Goal: Information Seeking & Learning: Learn about a topic

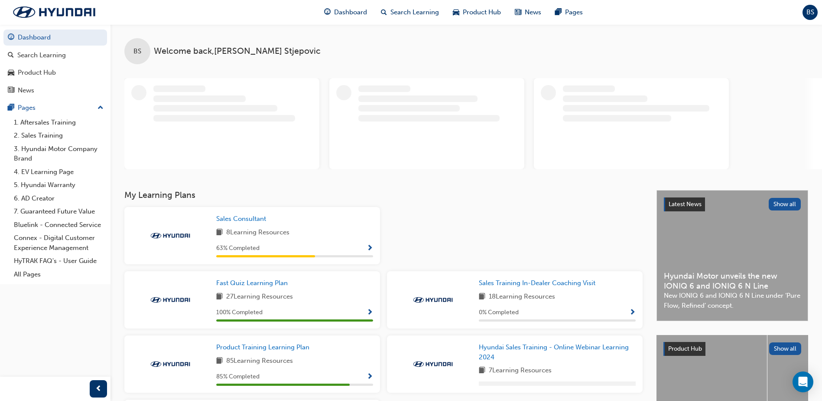
click at [371, 248] on span "Show Progress" at bounding box center [370, 248] width 7 height 8
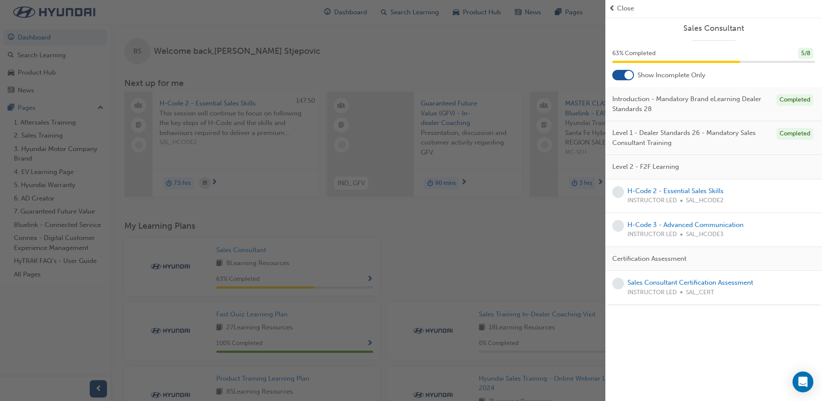
click at [629, 10] on span "Close" at bounding box center [625, 8] width 17 height 10
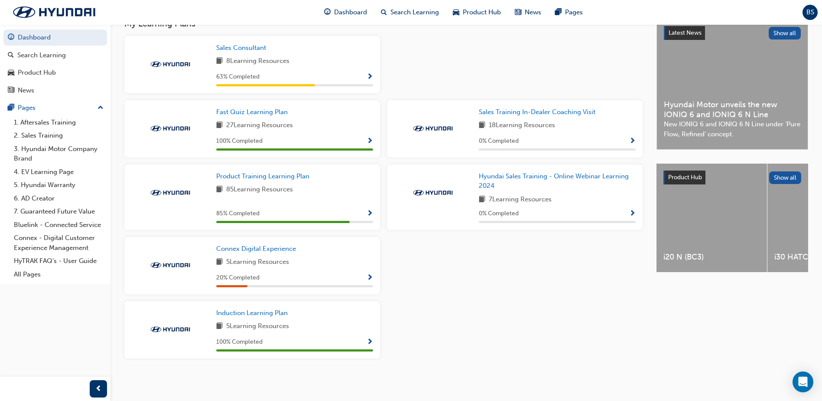
scroll to position [162, 0]
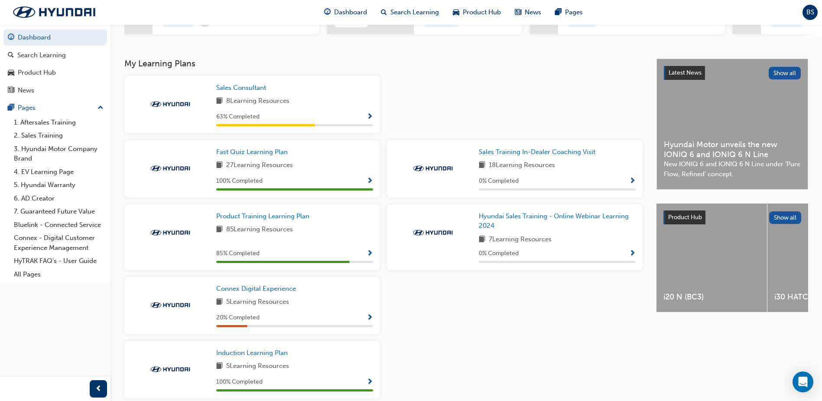
click at [372, 183] on span "Show Progress" at bounding box center [370, 181] width 7 height 8
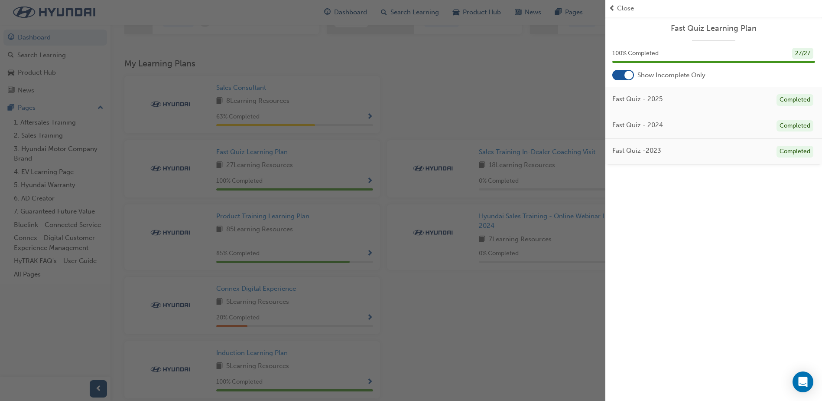
click at [628, 6] on span "Close" at bounding box center [625, 8] width 17 height 10
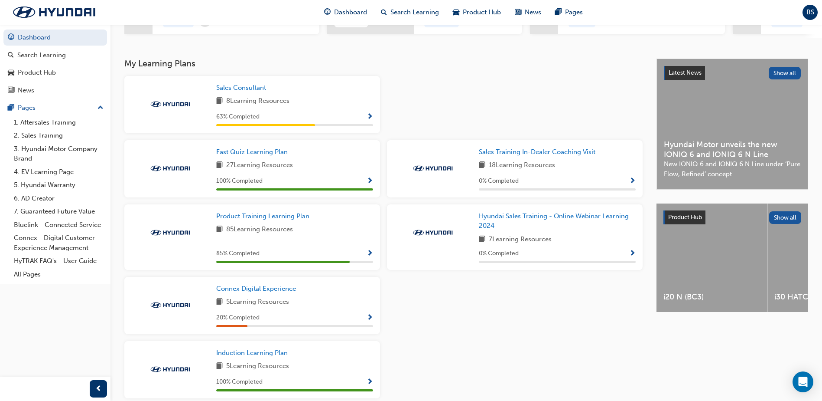
click at [370, 319] on span "Show Progress" at bounding box center [370, 318] width 7 height 8
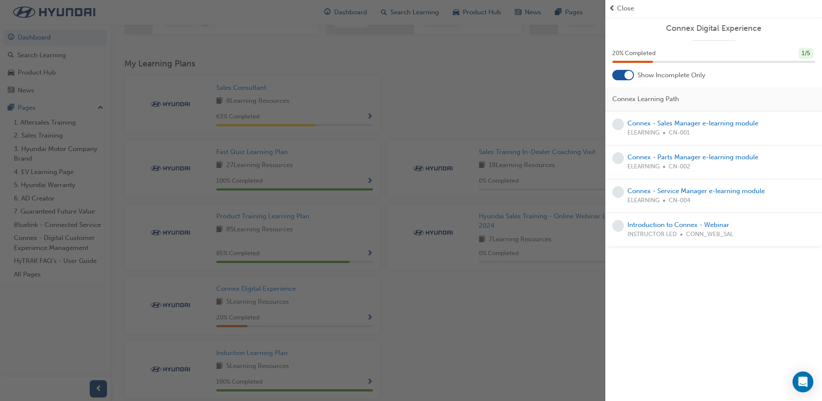
click at [625, 10] on span "Close" at bounding box center [625, 8] width 17 height 10
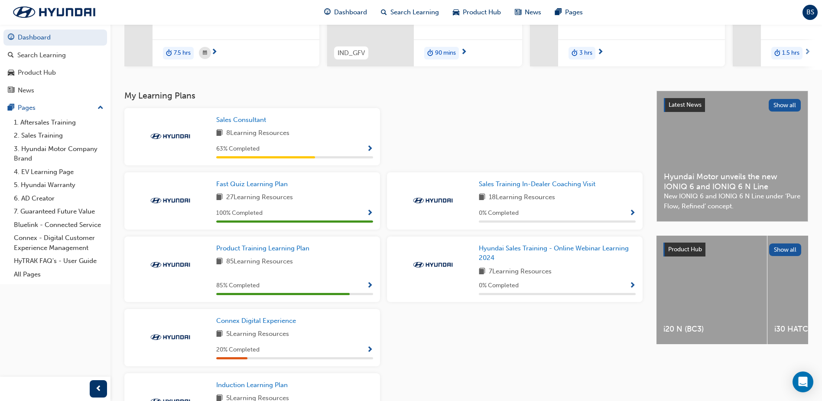
scroll to position [173, 0]
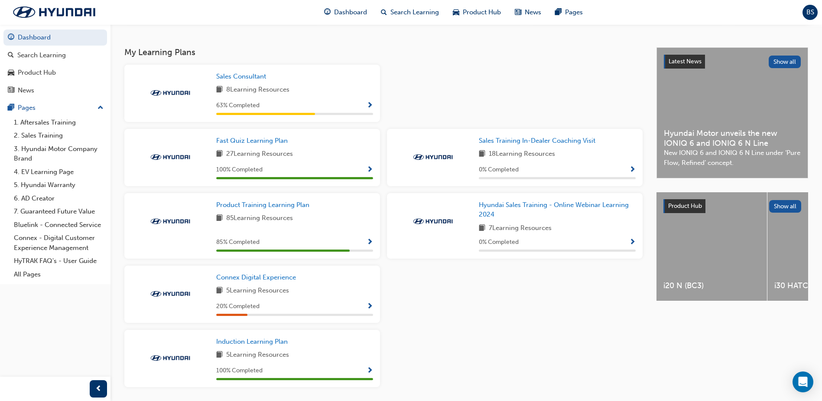
click at [368, 306] on span "Show Progress" at bounding box center [370, 307] width 7 height 8
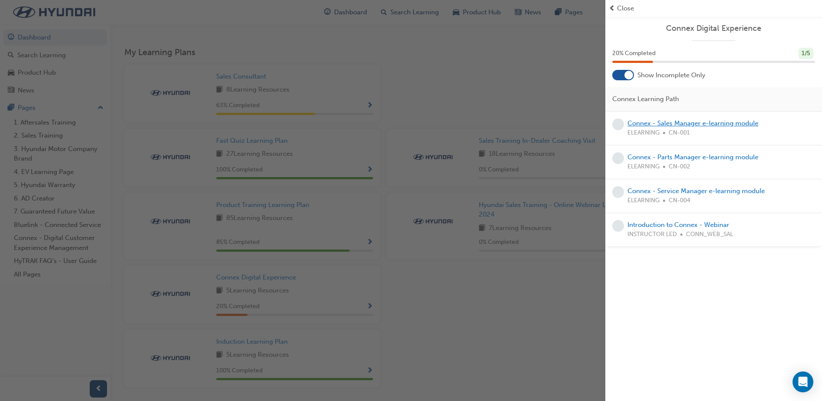
click at [730, 121] on link "Connex - Sales Manager e-learning module" at bounding box center [693, 123] width 131 height 8
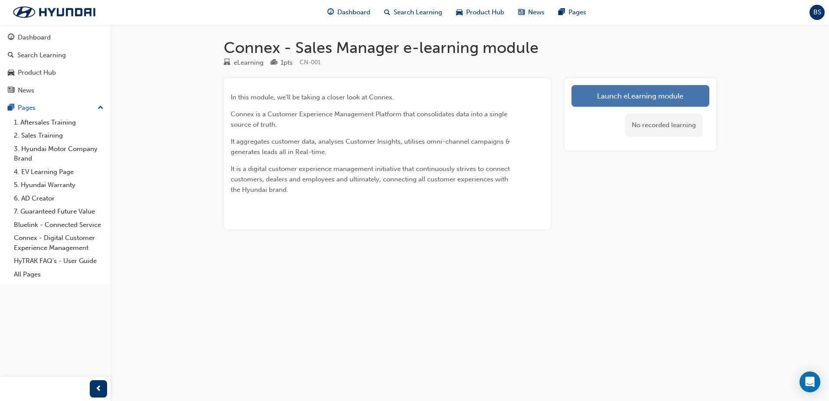
click at [659, 94] on link "Launch eLearning module" at bounding box center [640, 96] width 138 height 22
